Goal: Information Seeking & Learning: Learn about a topic

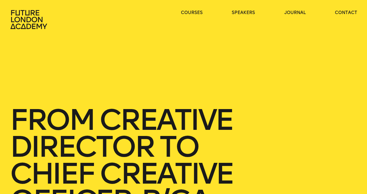
click at [32, 24] on icon at bounding box center [28, 19] width 37 height 19
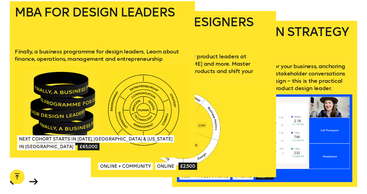
scroll to position [725, 0]
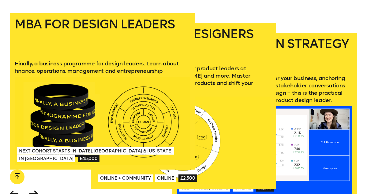
click at [318, 55] on h2 "Product Design Strategy" at bounding box center [264, 53] width 175 height 30
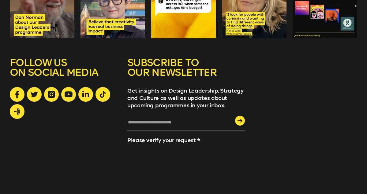
scroll to position [1614, 0]
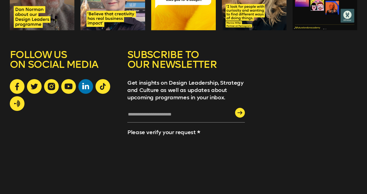
click at [84, 83] on icon at bounding box center [85, 86] width 7 height 6
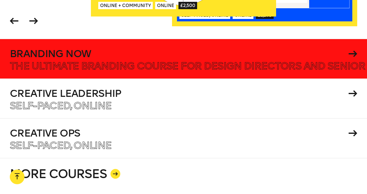
scroll to position [897, 0]
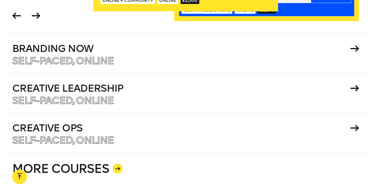
scroll to position [0, 0]
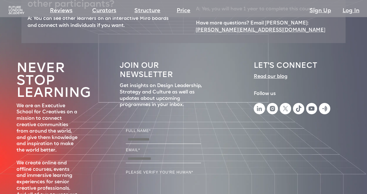
scroll to position [2856, 0]
